Goal: Information Seeking & Learning: Learn about a topic

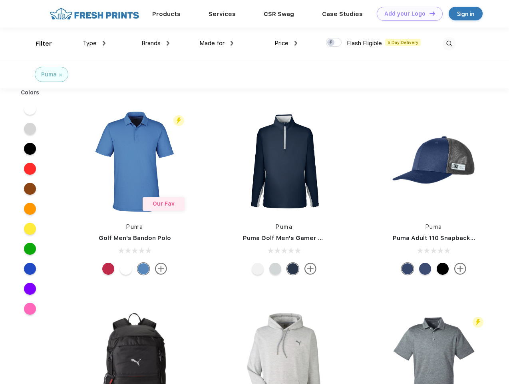
scroll to position [0, 0]
click at [407, 14] on link "Add your Logo Design Tool" at bounding box center [410, 14] width 66 height 14
click at [0, 0] on div "Design Tool" at bounding box center [0, 0] width 0 height 0
click at [429, 13] on link "Add your Logo Design Tool" at bounding box center [410, 14] width 66 height 14
click at [38, 44] on div "Filter" at bounding box center [44, 43] width 16 height 9
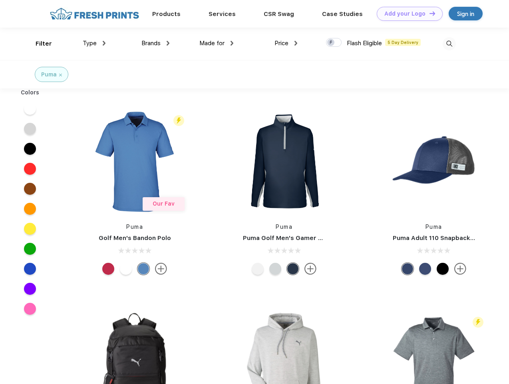
click at [94, 43] on span "Type" at bounding box center [90, 43] width 14 height 7
click at [156, 43] on span "Brands" at bounding box center [151, 43] width 19 height 7
click at [217, 43] on span "Made for" at bounding box center [211, 43] width 25 height 7
click at [286, 43] on span "Price" at bounding box center [282, 43] width 14 height 7
click at [334, 43] on div at bounding box center [334, 42] width 16 height 9
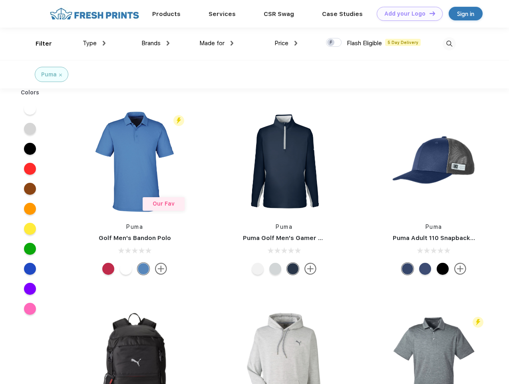
click at [331, 43] on input "checkbox" at bounding box center [328, 40] width 5 height 5
click at [449, 44] on img at bounding box center [449, 43] width 13 height 13
